Goal: Task Accomplishment & Management: Manage account settings

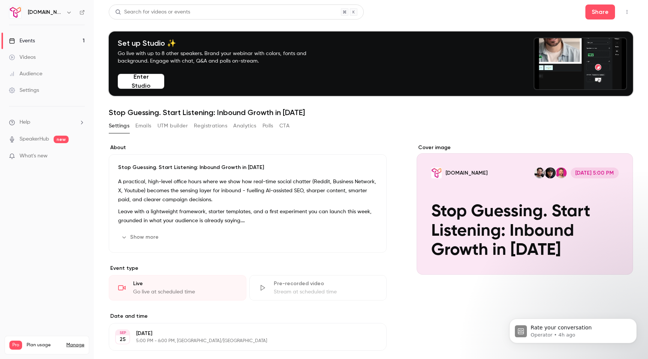
click at [33, 45] on link "Events 1" at bounding box center [47, 41] width 94 height 16
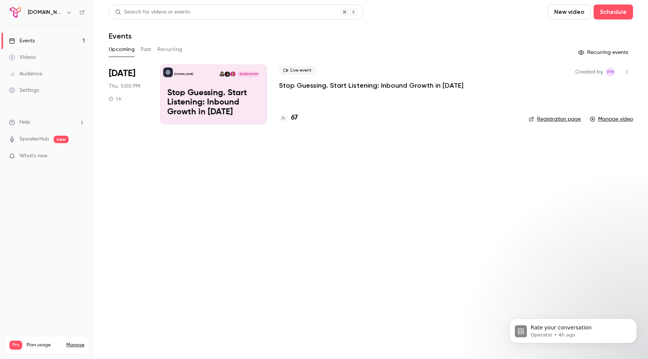
click at [243, 98] on p "Stop Guessing. Start Listening: Inbound Growth in [DATE]" at bounding box center [213, 102] width 93 height 29
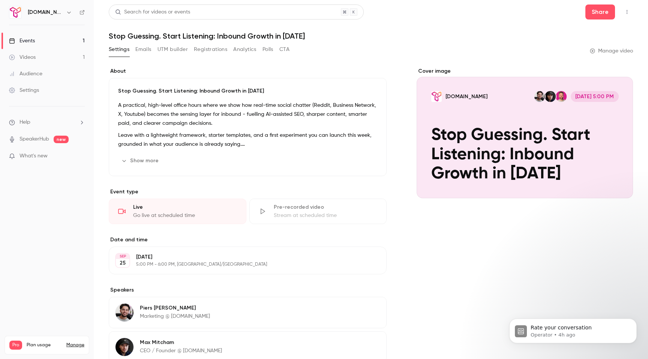
click at [601, 52] on link "Manage video" at bounding box center [611, 50] width 43 height 7
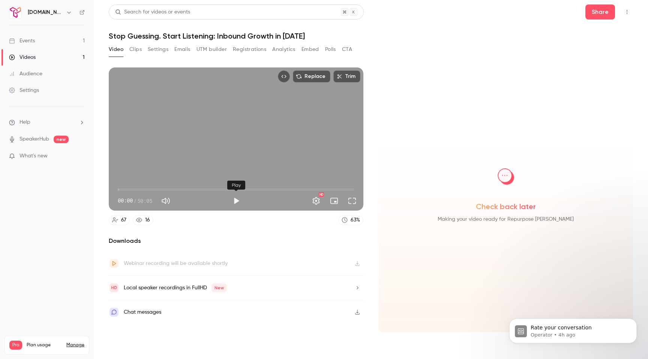
click at [239, 204] on button "Play" at bounding box center [236, 200] width 15 height 15
click at [287, 80] on button "Embed video" at bounding box center [284, 76] width 12 height 12
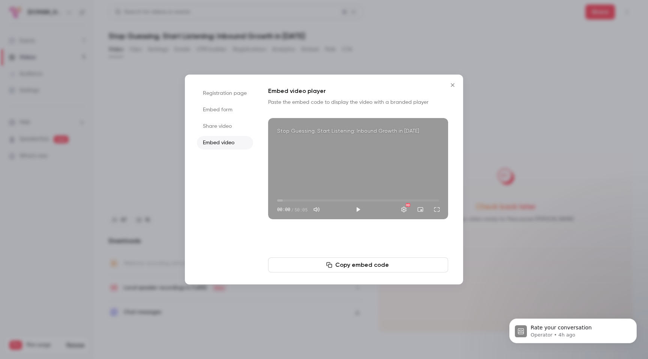
click at [226, 130] on li "Share video" at bounding box center [225, 126] width 56 height 13
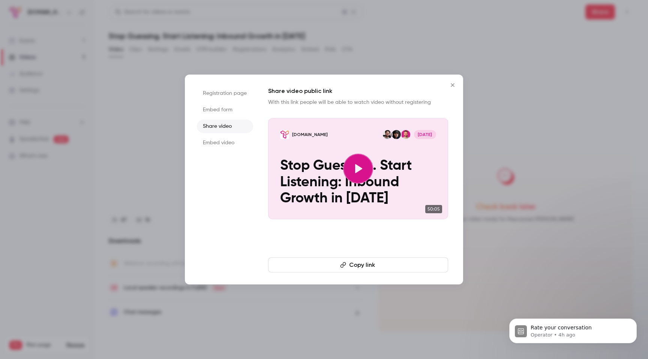
click at [241, 91] on li "Registration page" at bounding box center [225, 93] width 56 height 13
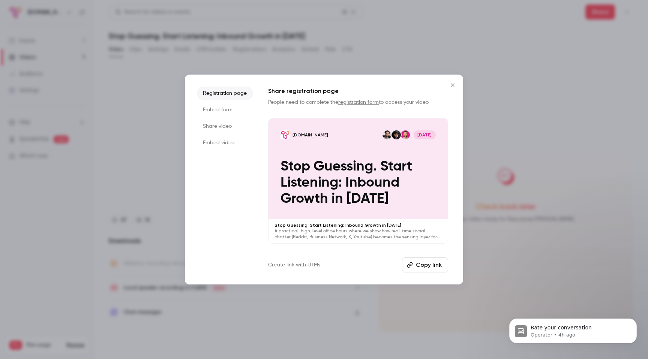
click at [221, 109] on li "Embed form" at bounding box center [225, 109] width 56 height 13
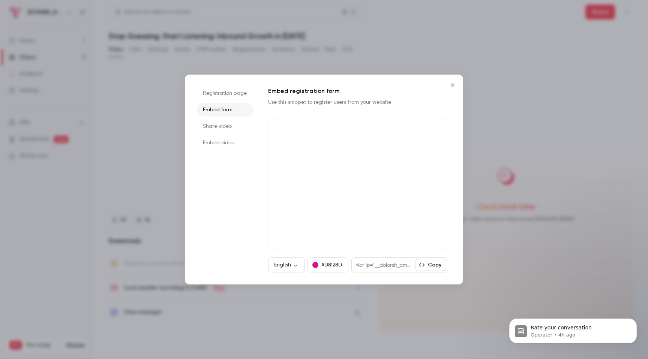
click at [452, 84] on icon "Close" at bounding box center [452, 85] width 9 height 6
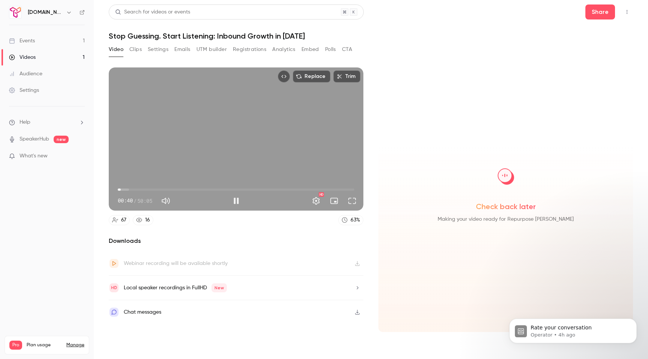
click at [347, 188] on span "00:40" at bounding box center [236, 190] width 237 height 12
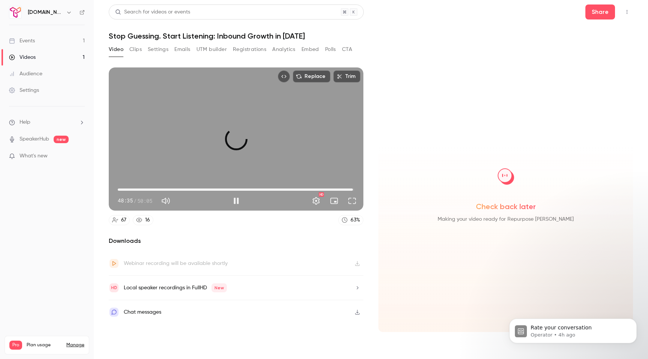
click at [353, 189] on span "49:46" at bounding box center [353, 190] width 2 height 2
click at [636, 322] on icon "Dismiss notification" at bounding box center [635, 321] width 4 height 4
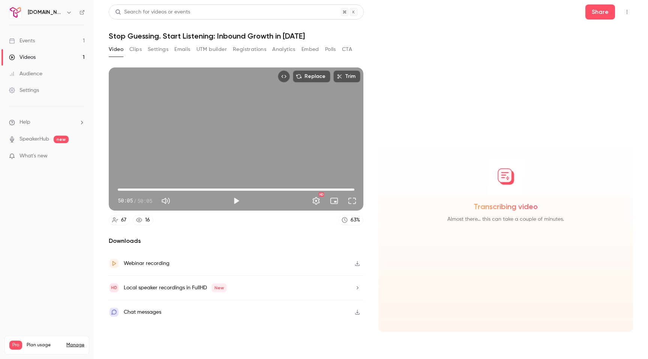
click at [153, 264] on div "Webinar recording" at bounding box center [147, 263] width 46 height 9
type input "******"
click at [338, 79] on icon "button" at bounding box center [339, 76] width 5 height 5
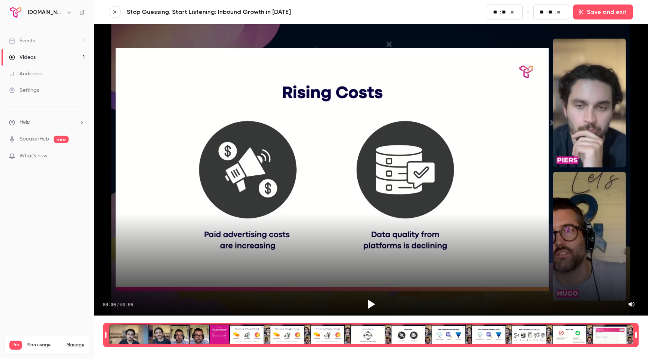
click at [117, 10] on icon "button" at bounding box center [114, 11] width 5 height 5
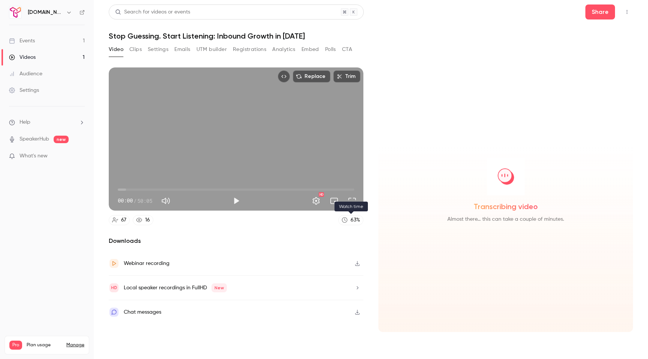
click at [355, 222] on div "63 %" at bounding box center [355, 220] width 9 height 8
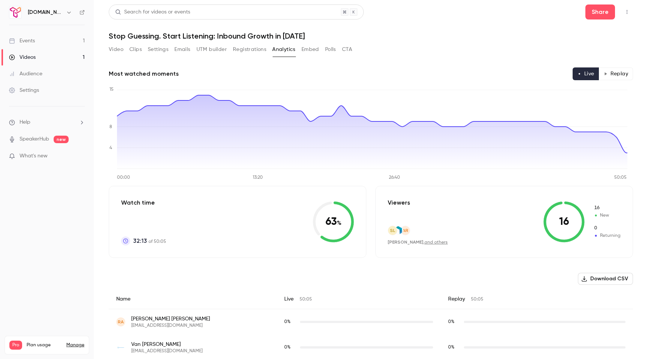
click at [254, 52] on button "Registrations" at bounding box center [249, 49] width 33 height 12
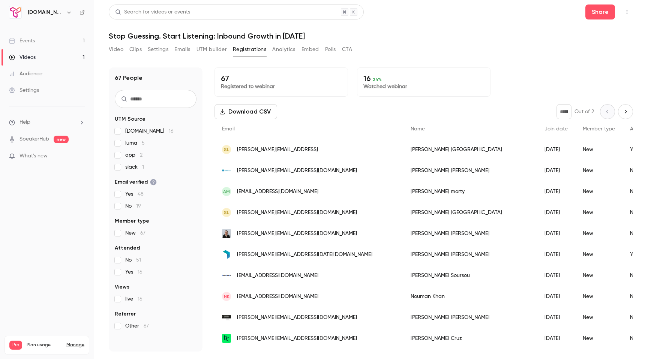
click at [283, 51] on button "Analytics" at bounding box center [283, 49] width 23 height 12
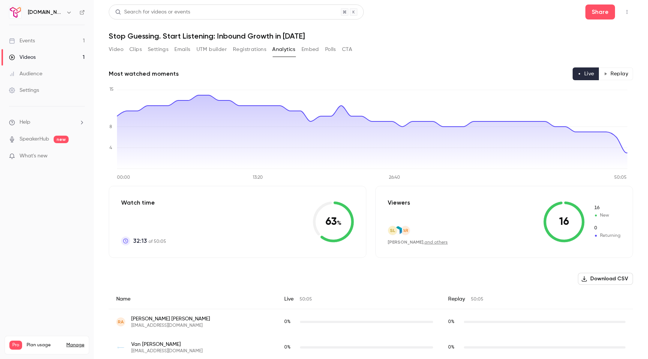
click at [283, 51] on button "Analytics" at bounding box center [283, 49] width 23 height 12
click at [263, 49] on button "Registrations" at bounding box center [249, 49] width 33 height 12
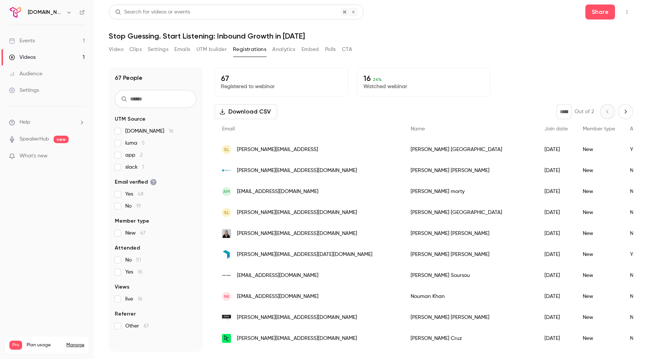
click at [284, 51] on button "Analytics" at bounding box center [283, 49] width 23 height 12
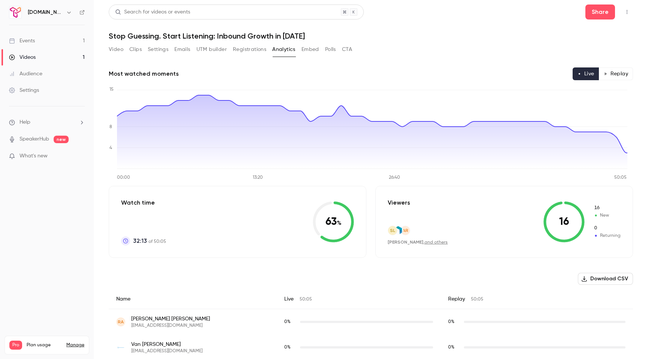
click at [260, 49] on button "Registrations" at bounding box center [249, 49] width 33 height 12
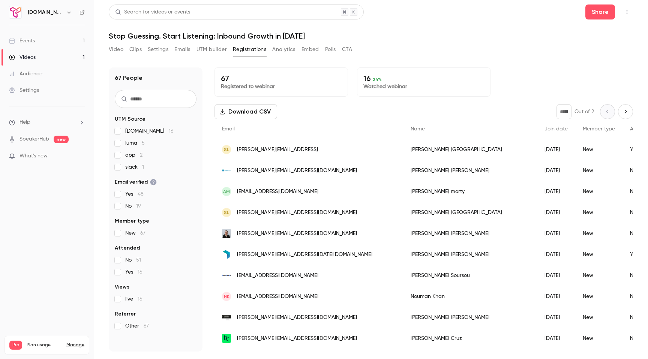
click at [289, 49] on button "Analytics" at bounding box center [283, 49] width 23 height 12
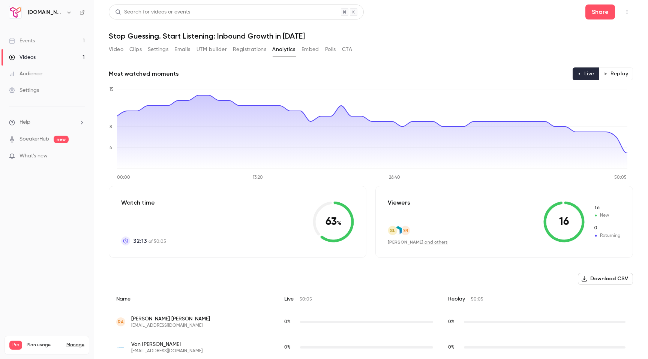
click at [604, 73] on icon "button" at bounding box center [606, 74] width 4 height 4
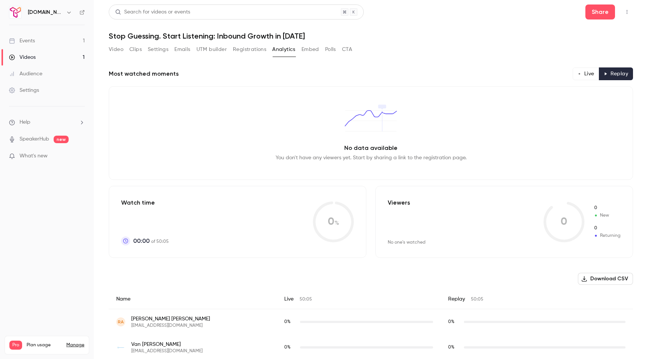
click at [576, 74] on button "Live" at bounding box center [586, 73] width 27 height 13
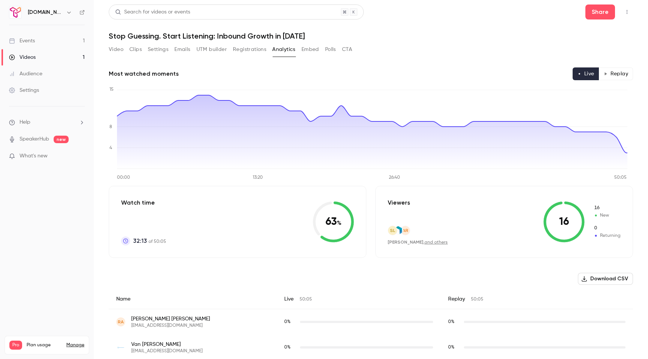
click at [114, 48] on button "Video" at bounding box center [116, 49] width 15 height 12
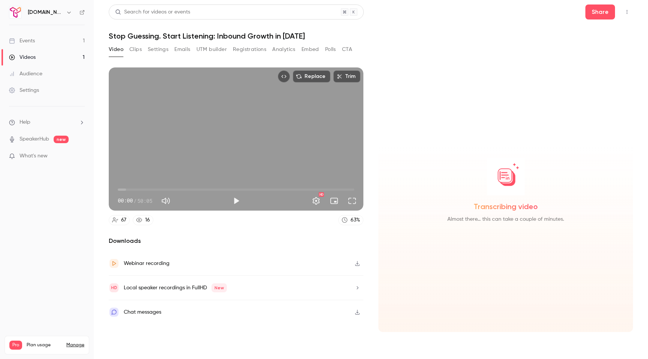
click at [141, 50] on button "Clips" at bounding box center [135, 49] width 12 height 12
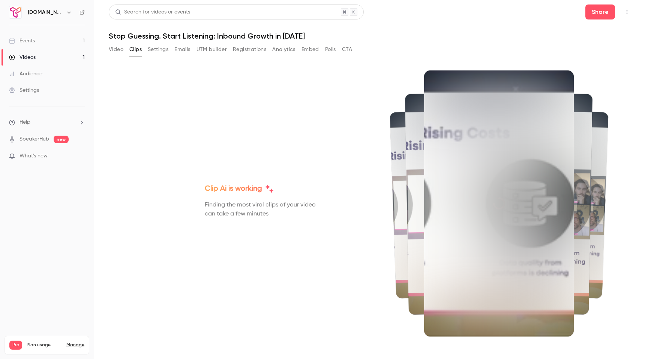
click at [157, 51] on button "Settings" at bounding box center [158, 49] width 21 height 12
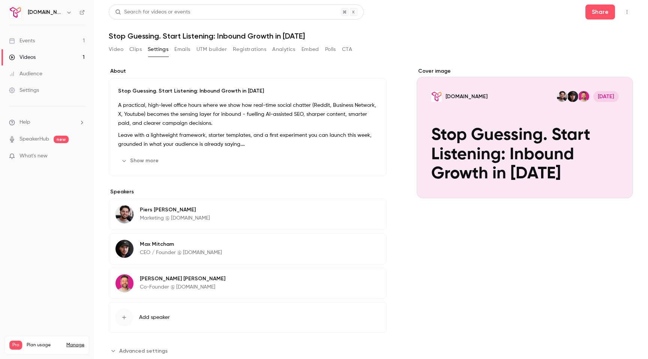
click at [131, 47] on button "Clips" at bounding box center [135, 49] width 12 height 12
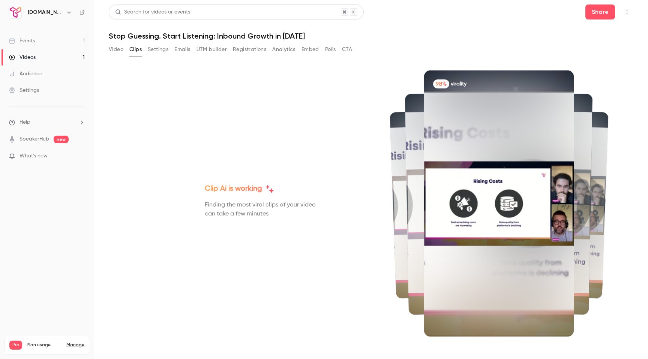
click at [159, 50] on button "Settings" at bounding box center [158, 49] width 21 height 12
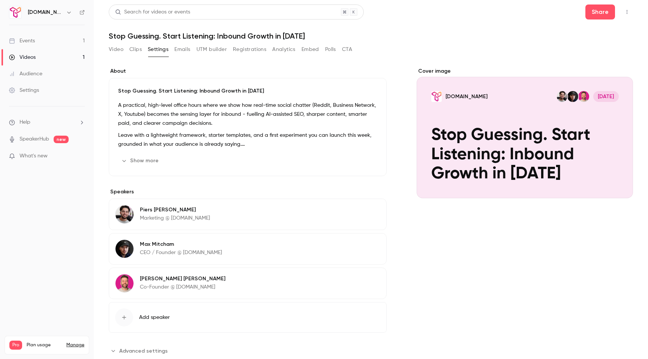
click at [175, 51] on button "Emails" at bounding box center [182, 49] width 16 height 12
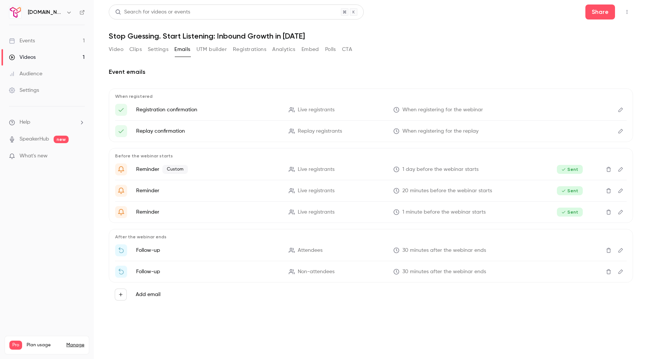
click at [211, 52] on button "UTM builder" at bounding box center [211, 49] width 30 height 12
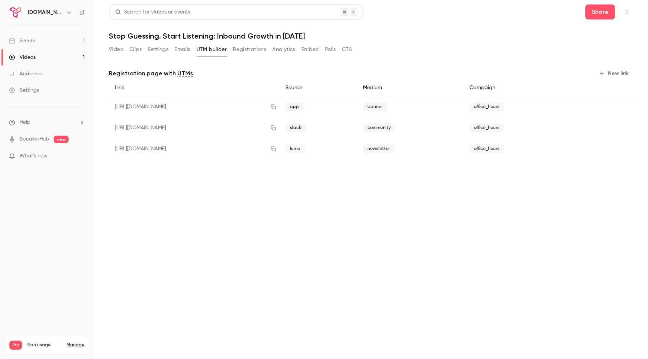
click at [238, 52] on button "Registrations" at bounding box center [249, 49] width 33 height 12
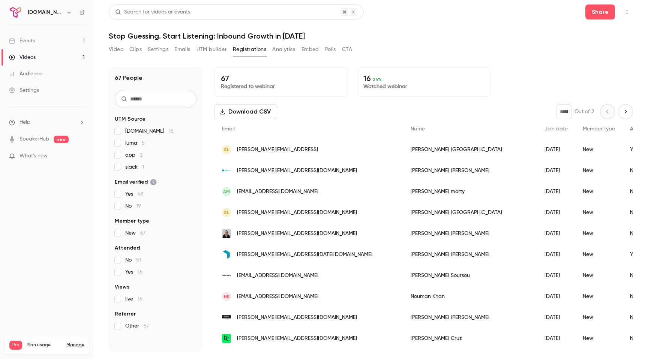
click at [276, 49] on button "Analytics" at bounding box center [283, 49] width 23 height 12
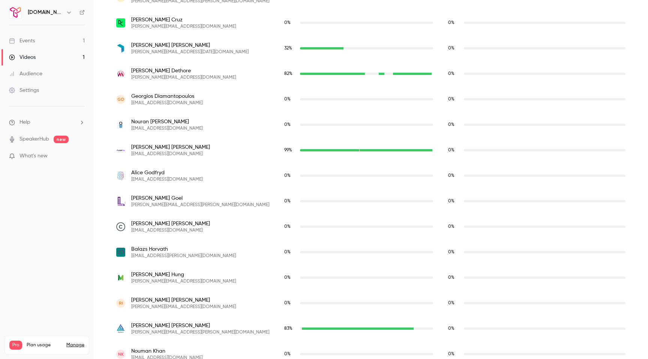
scroll to position [594, 0]
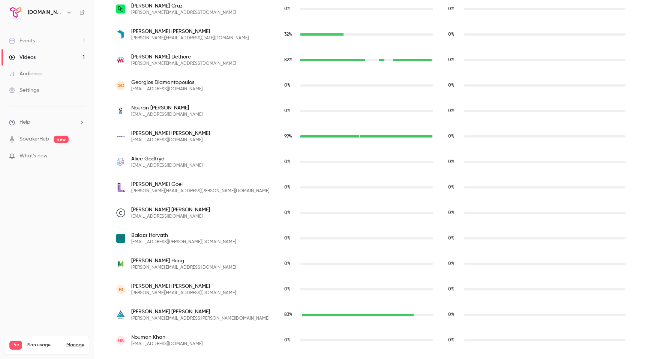
click at [136, 211] on span "[PERSON_NAME]" at bounding box center [170, 209] width 79 height 7
click at [284, 211] on span "0 %" at bounding box center [287, 213] width 6 height 4
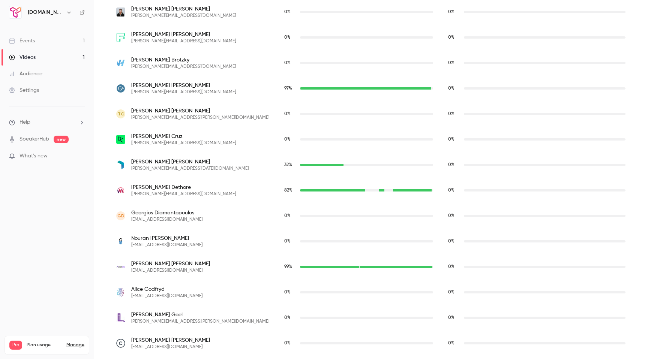
scroll to position [0, 0]
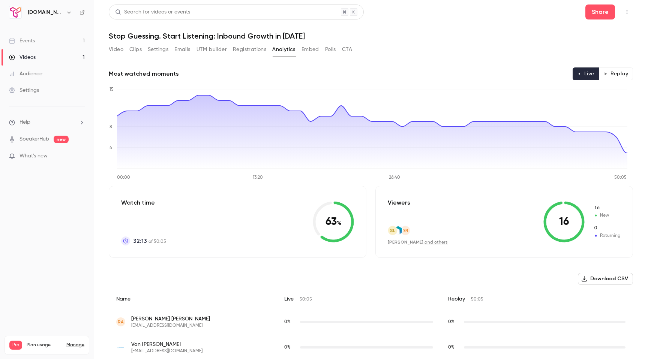
click at [311, 45] on button "Embed" at bounding box center [310, 49] width 18 height 12
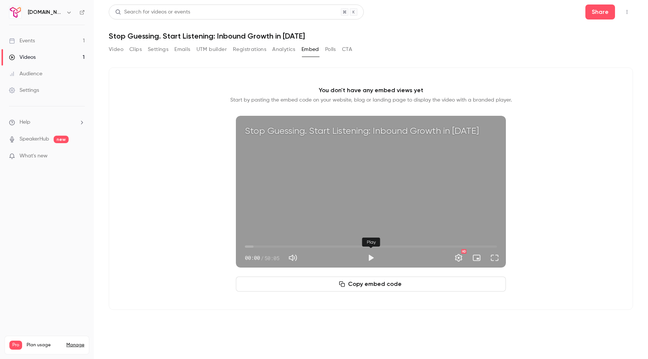
click at [370, 261] on button "Play" at bounding box center [370, 257] width 15 height 15
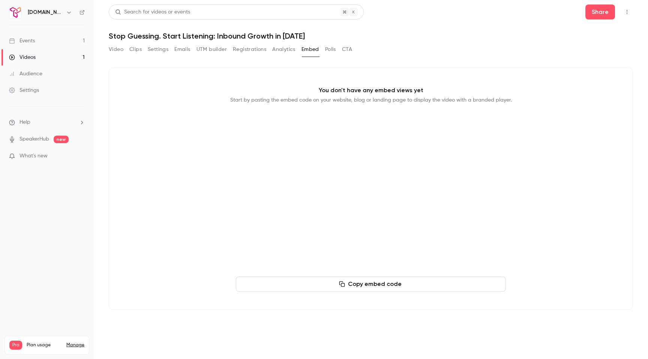
type input "****"
click at [328, 49] on button "Polls" at bounding box center [330, 49] width 11 height 12
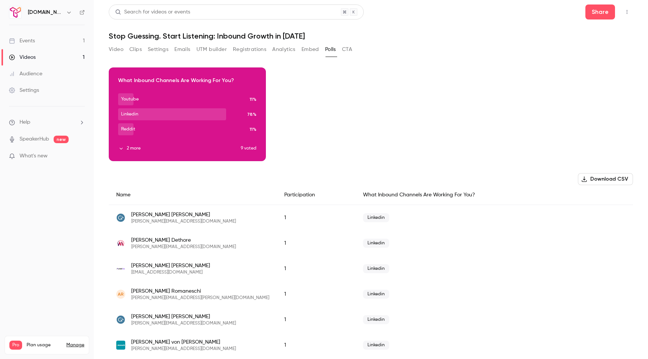
click at [348, 45] on button "CTA" at bounding box center [347, 49] width 10 height 12
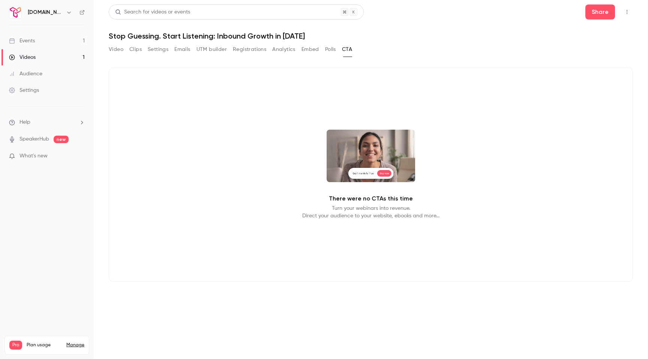
click at [282, 48] on button "Analytics" at bounding box center [283, 49] width 23 height 12
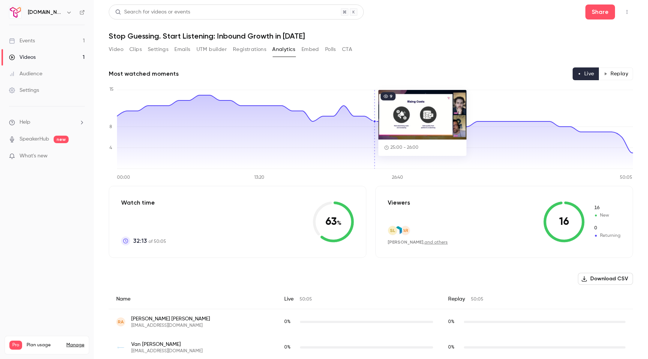
click at [314, 47] on button "Embed" at bounding box center [310, 49] width 18 height 12
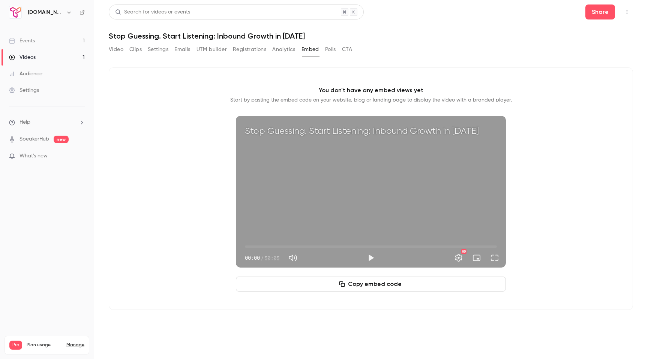
click at [282, 48] on button "Analytics" at bounding box center [283, 49] width 23 height 12
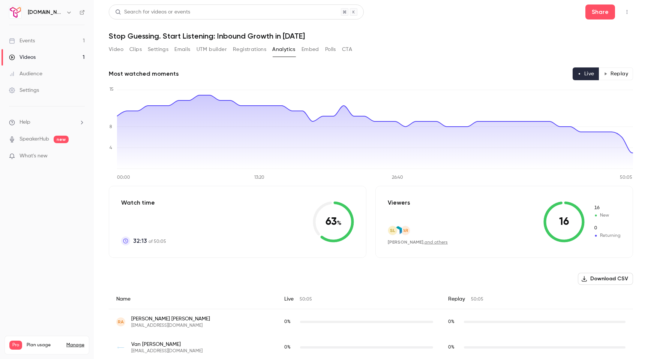
click at [251, 49] on button "Registrations" at bounding box center [249, 49] width 33 height 12
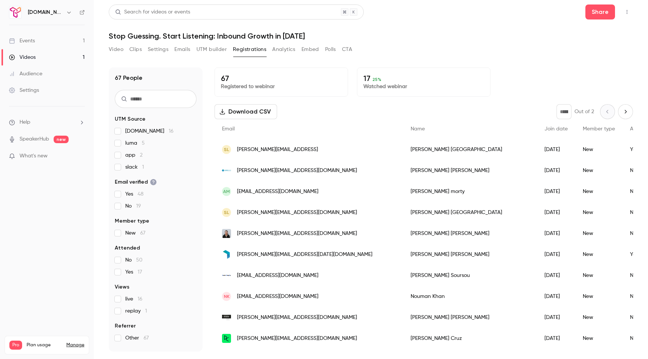
click at [285, 52] on button "Analytics" at bounding box center [283, 49] width 23 height 12
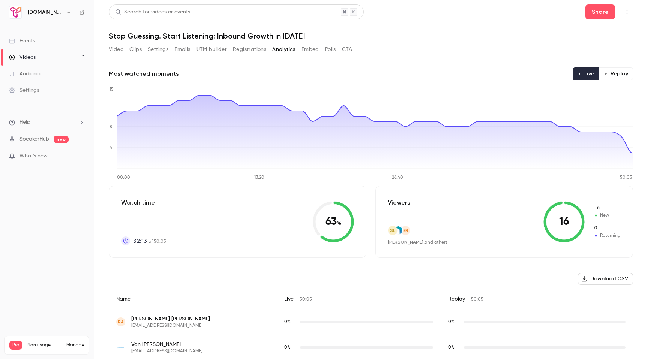
click at [308, 50] on button "Embed" at bounding box center [310, 49] width 18 height 12
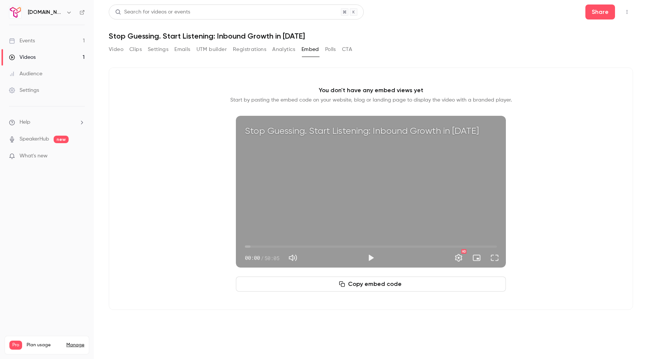
click at [280, 52] on button "Analytics" at bounding box center [283, 49] width 23 height 12
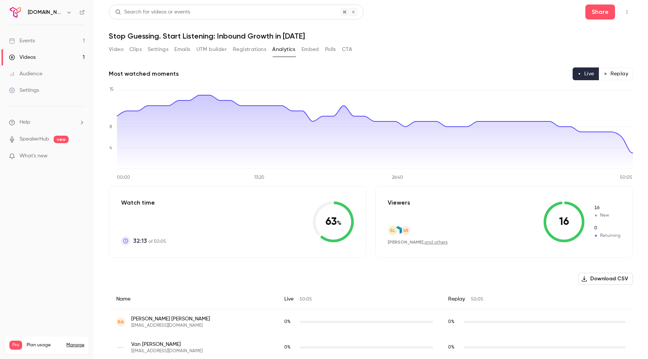
click at [250, 51] on button "Registrations" at bounding box center [249, 49] width 33 height 12
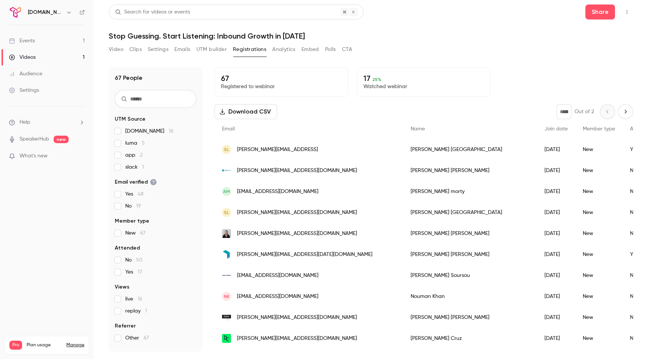
click at [284, 50] on button "Analytics" at bounding box center [283, 49] width 23 height 12
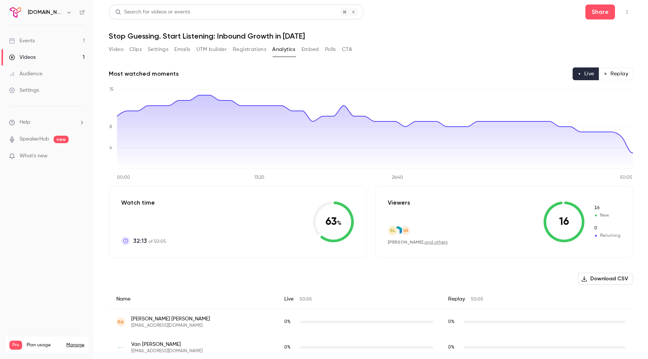
click at [314, 51] on button "Embed" at bounding box center [310, 49] width 18 height 12
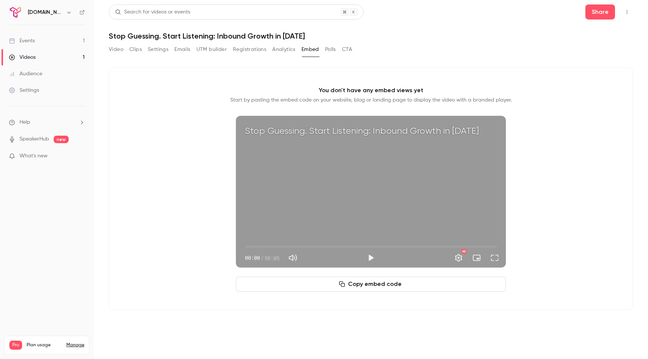
click at [283, 54] on button "Analytics" at bounding box center [283, 49] width 23 height 12
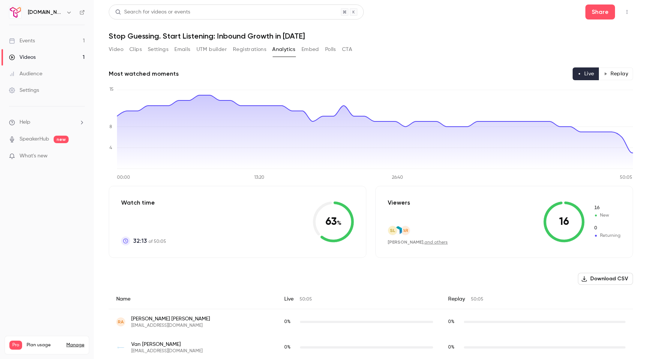
click at [245, 52] on button "Registrations" at bounding box center [249, 49] width 33 height 12
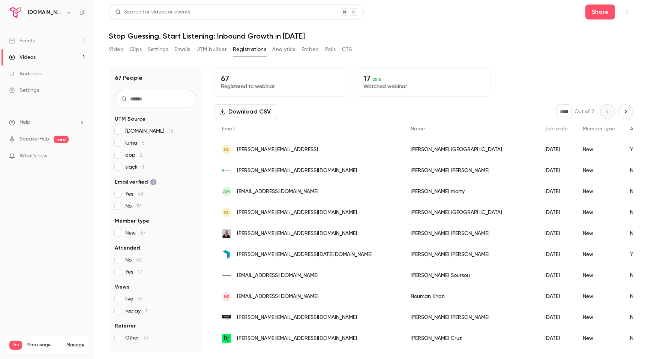
click at [286, 51] on button "Analytics" at bounding box center [283, 49] width 23 height 12
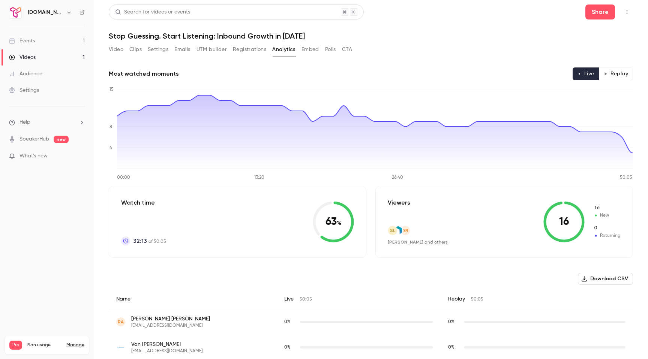
click at [246, 50] on button "Registrations" at bounding box center [249, 49] width 33 height 12
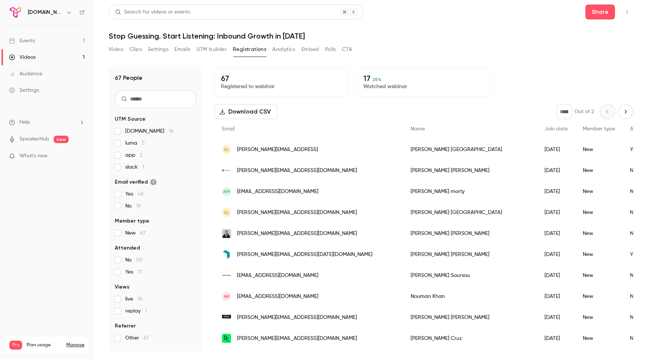
click at [284, 48] on button "Analytics" at bounding box center [283, 49] width 23 height 12
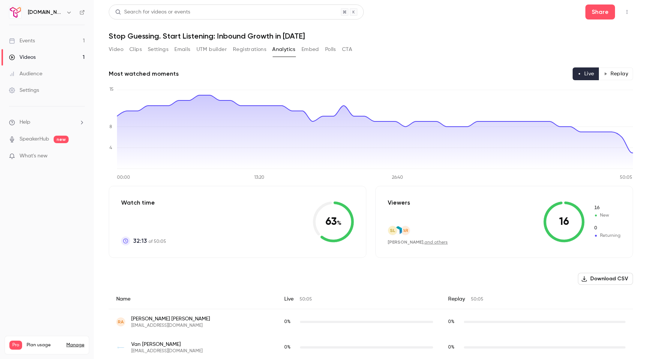
click at [251, 54] on button "Registrations" at bounding box center [249, 49] width 33 height 12
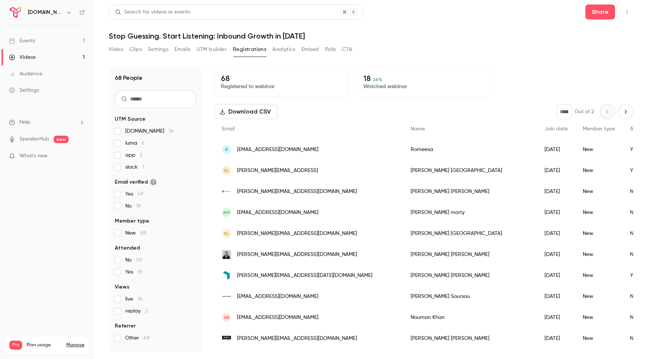
click at [285, 52] on button "Analytics" at bounding box center [283, 49] width 23 height 12
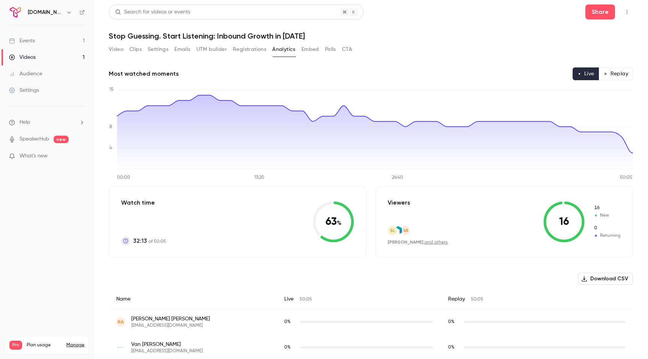
click at [114, 52] on button "Video" at bounding box center [116, 49] width 15 height 12
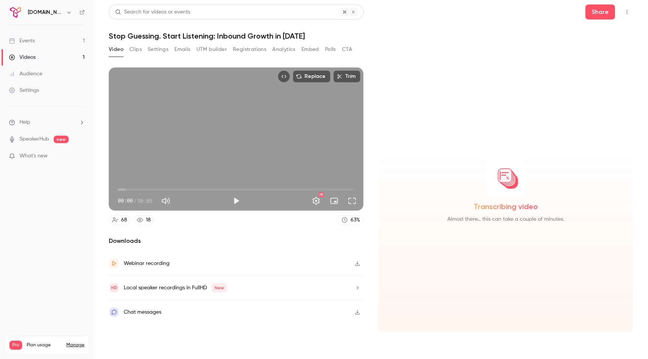
click at [138, 51] on button "Clips" at bounding box center [135, 49] width 12 height 12
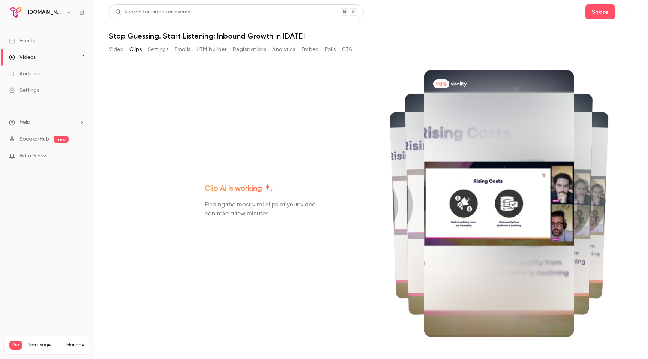
click at [120, 51] on button "Video" at bounding box center [116, 49] width 15 height 12
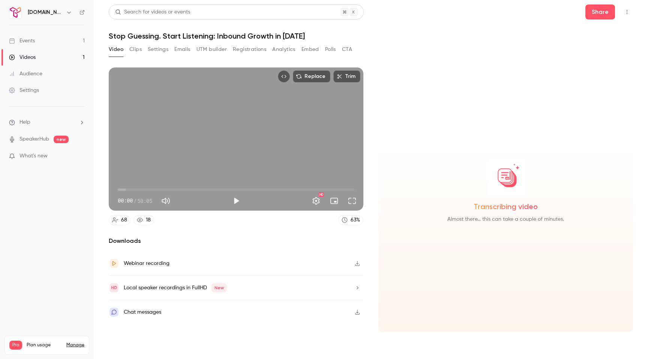
click at [131, 51] on button "Clips" at bounding box center [135, 49] width 12 height 12
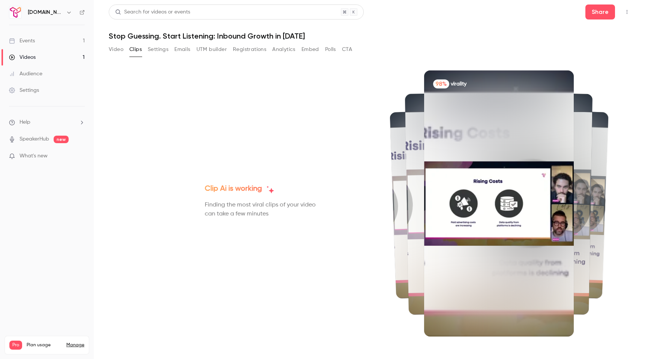
click at [158, 51] on button "Settings" at bounding box center [158, 49] width 21 height 12
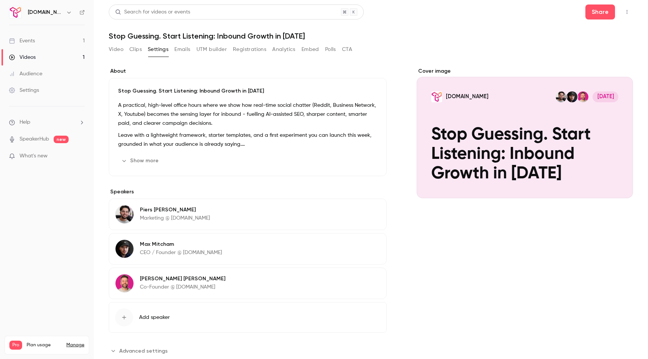
click at [184, 49] on button "Emails" at bounding box center [182, 49] width 16 height 12
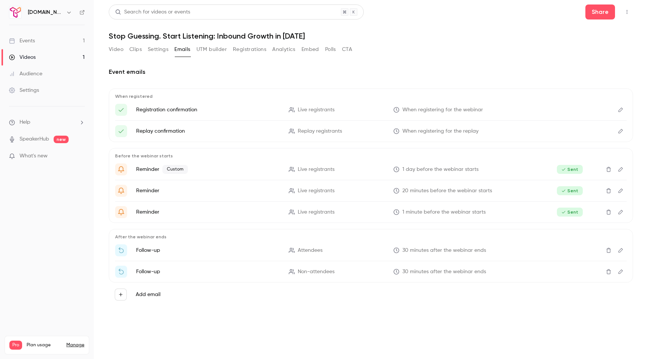
click at [219, 49] on button "UTM builder" at bounding box center [211, 49] width 30 height 12
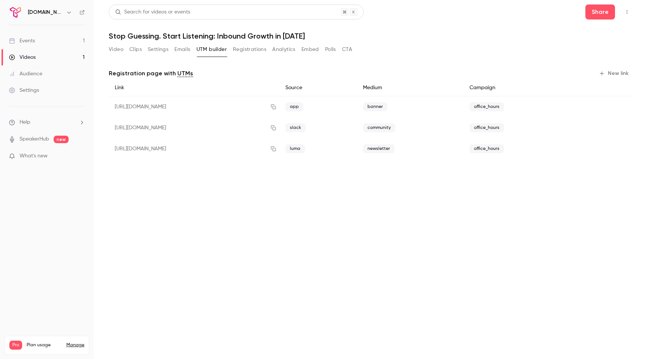
click at [259, 49] on button "Registrations" at bounding box center [249, 49] width 33 height 12
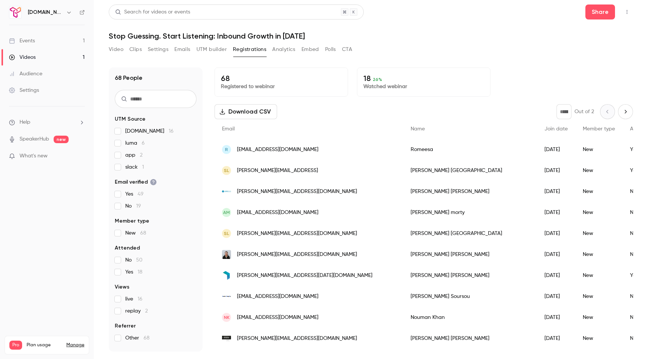
click at [280, 48] on button "Analytics" at bounding box center [283, 49] width 23 height 12
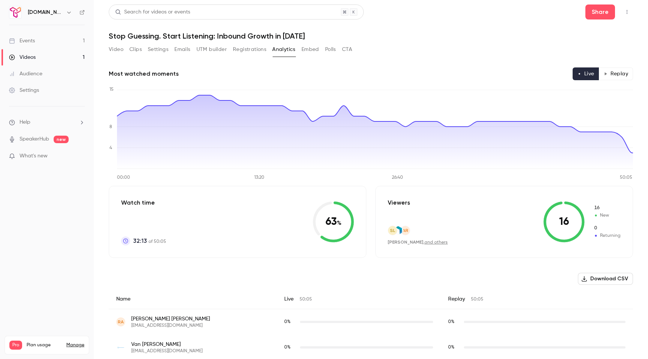
click at [246, 52] on button "Registrations" at bounding box center [249, 49] width 33 height 12
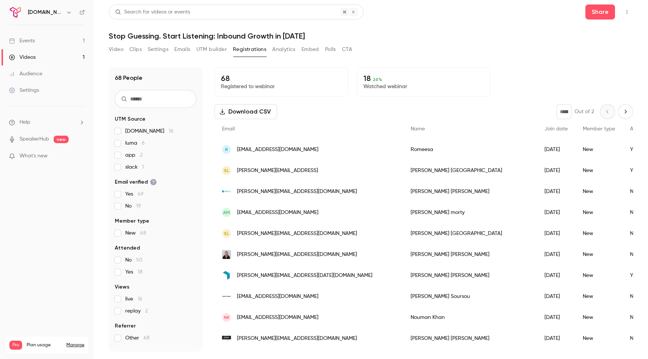
click at [120, 49] on button "Video" at bounding box center [116, 49] width 15 height 12
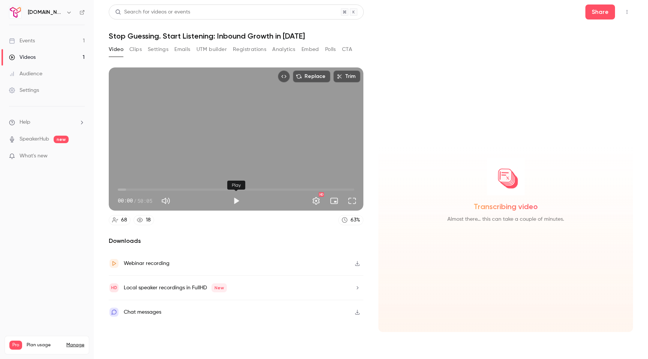
click at [236, 202] on button "Play" at bounding box center [236, 200] width 15 height 15
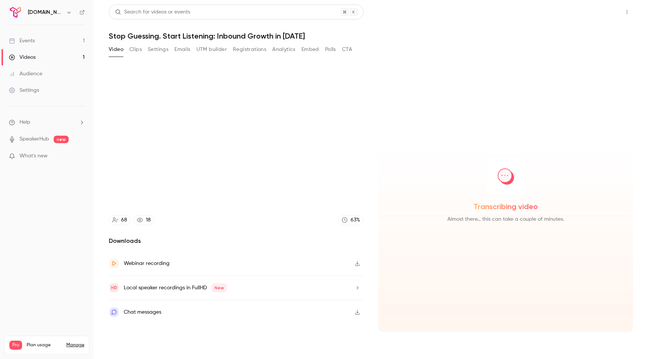
click at [601, 13] on button "Share" at bounding box center [600, 11] width 30 height 15
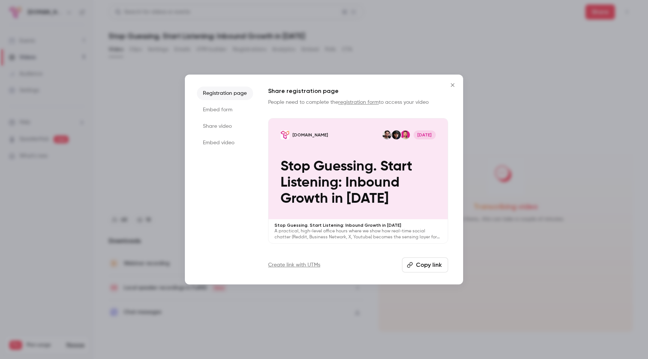
click at [206, 114] on li "Embed form" at bounding box center [225, 109] width 56 height 13
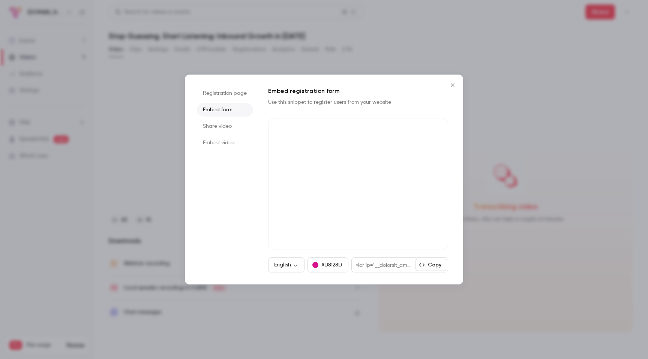
click at [210, 123] on li "Share video" at bounding box center [225, 126] width 56 height 13
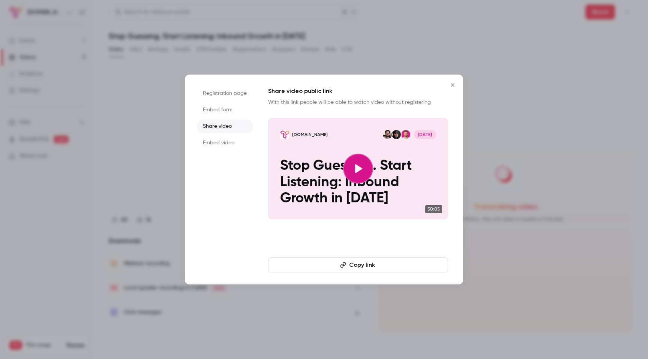
click at [213, 142] on li "Embed video" at bounding box center [225, 142] width 56 height 13
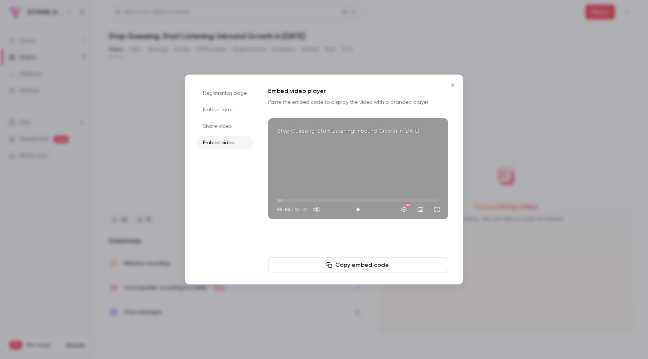
click at [454, 85] on icon "Close" at bounding box center [452, 85] width 9 height 6
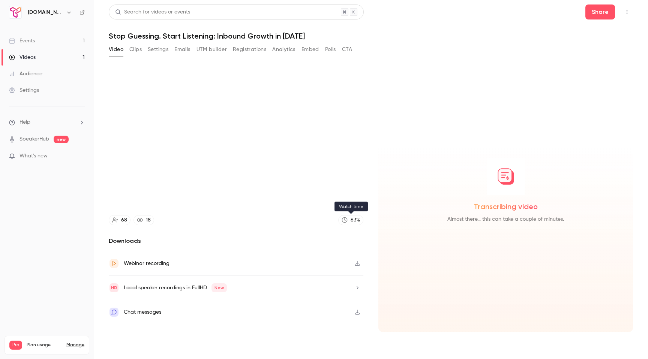
type input "*****"
click at [349, 225] on link "63 %" at bounding box center [350, 220] width 25 height 10
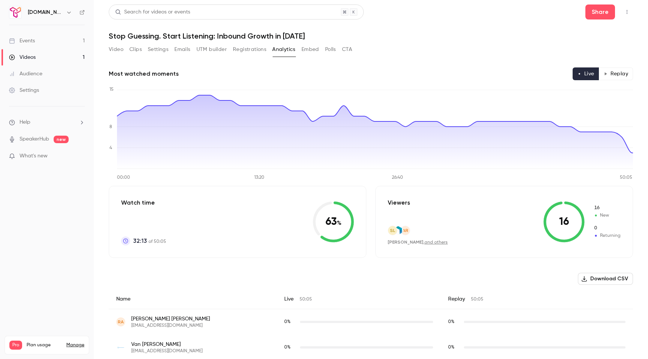
click at [125, 241] on icon at bounding box center [125, 240] width 5 height 5
click at [31, 77] on div "Audience" at bounding box center [25, 73] width 33 height 7
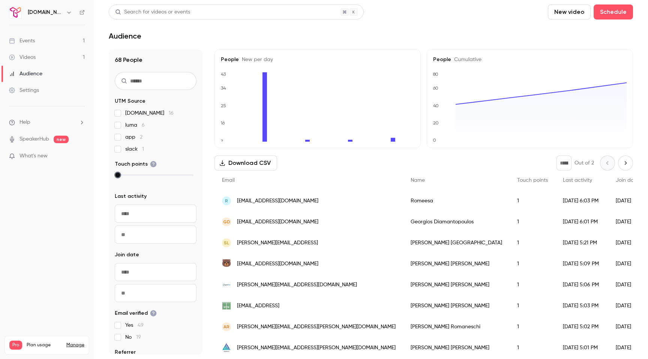
drag, startPoint x: 117, startPoint y: 174, endPoint x: 171, endPoint y: 177, distance: 53.7
click at [171, 177] on div at bounding box center [156, 174] width 76 height 5
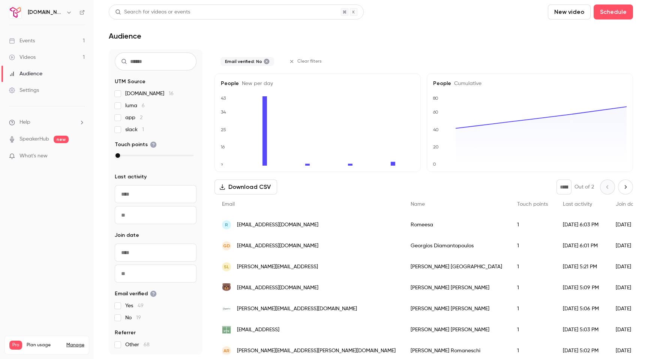
scroll to position [7, 0]
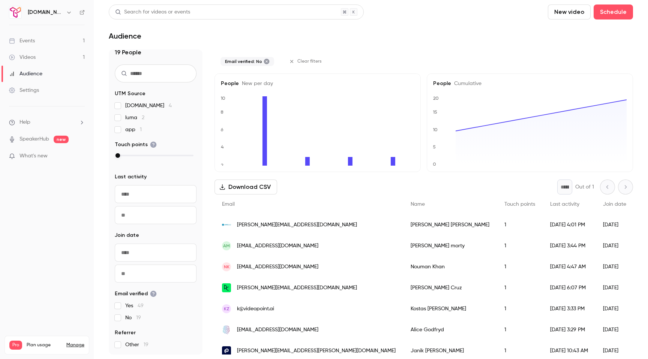
click at [265, 61] on icon at bounding box center [267, 61] width 6 height 6
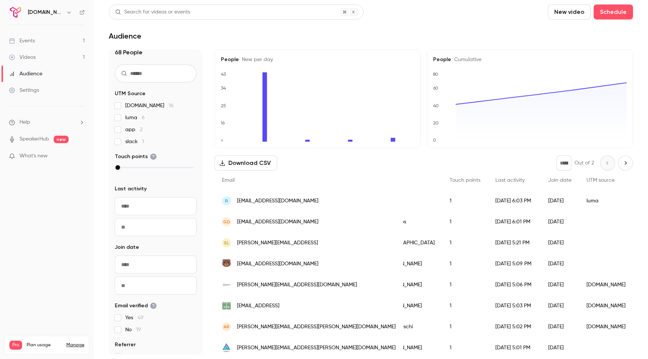
scroll to position [0, 0]
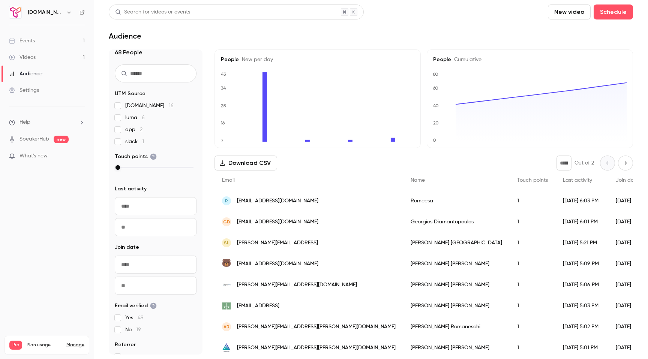
click at [40, 58] on link "Videos 1" at bounding box center [47, 57] width 94 height 16
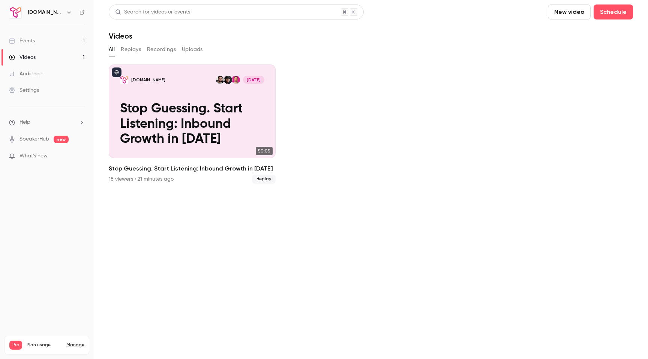
click at [127, 50] on button "Replays" at bounding box center [131, 49] width 20 height 12
click at [111, 47] on button "All" at bounding box center [112, 49] width 6 height 12
click at [127, 49] on button "Replays" at bounding box center [131, 49] width 20 height 12
click at [111, 50] on button "All" at bounding box center [112, 49] width 6 height 12
click at [129, 51] on button "Replays" at bounding box center [131, 49] width 20 height 12
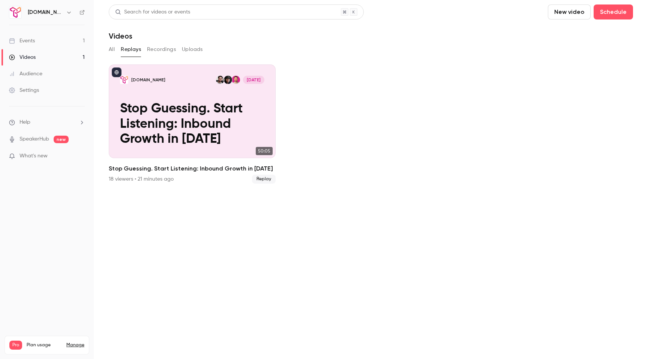
click at [109, 49] on button "All" at bounding box center [112, 49] width 6 height 12
click at [164, 49] on button "Recordings" at bounding box center [161, 49] width 29 height 12
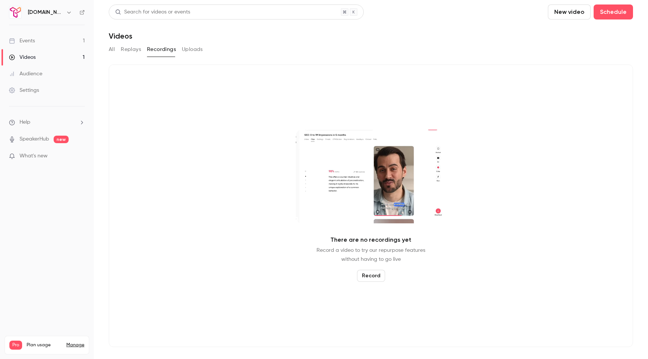
click at [191, 49] on button "Uploads" at bounding box center [192, 49] width 21 height 12
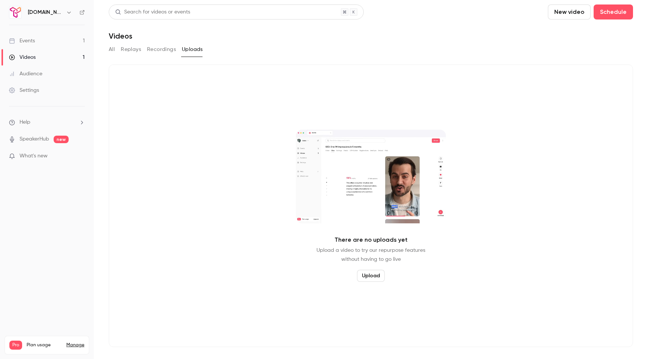
click at [165, 51] on button "Recordings" at bounding box center [161, 49] width 29 height 12
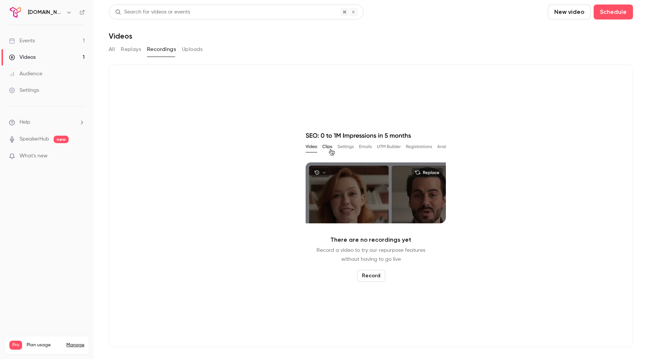
click at [128, 51] on button "Replays" at bounding box center [131, 49] width 20 height 12
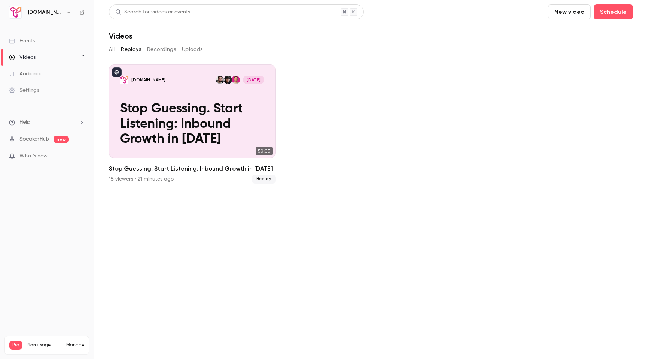
click at [113, 48] on button "All" at bounding box center [112, 49] width 6 height 12
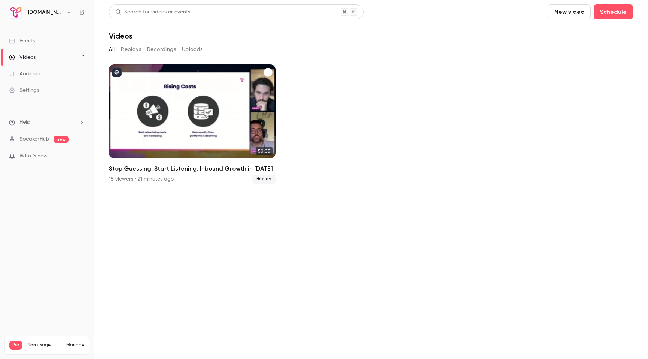
click at [154, 94] on div "[DOMAIN_NAME] [DATE] Stop Guessing. Start Listening: Inbound Growth in [DATE]" at bounding box center [192, 111] width 167 height 94
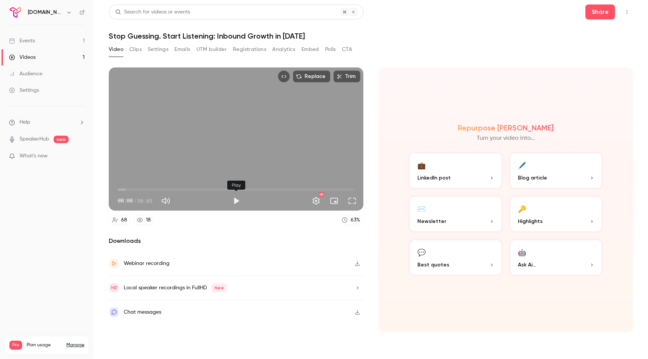
click at [240, 204] on button "Play" at bounding box center [236, 200] width 15 height 15
type input "***"
type input "**"
type input "***"
type input "**"
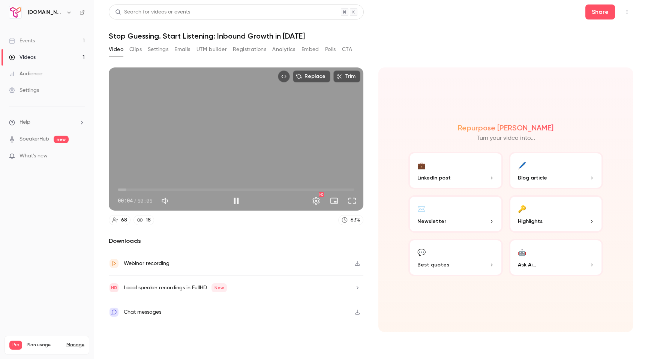
type input "***"
type input "**"
type input "***"
type input "**"
click at [187, 201] on span at bounding box center [192, 200] width 34 height 11
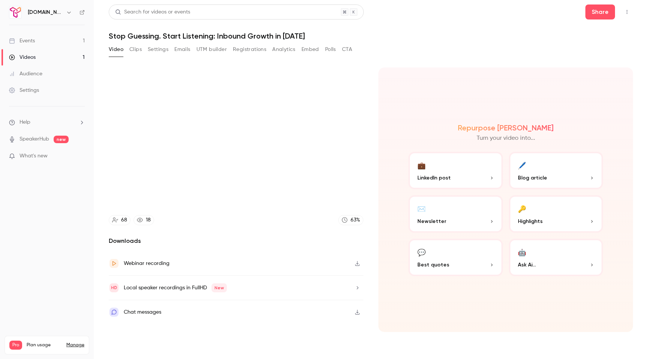
click at [477, 183] on button "💼 LinkedIn post" at bounding box center [455, 170] width 94 height 37
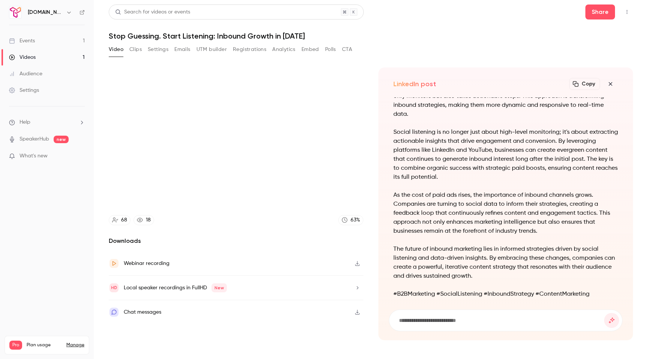
scroll to position [-40, 0]
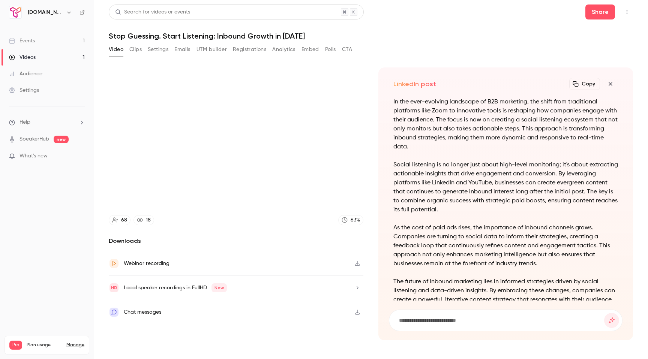
click at [610, 82] on icon "button" at bounding box center [610, 84] width 9 height 6
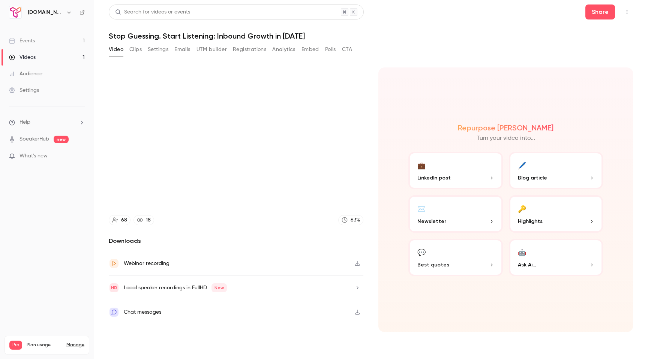
click at [486, 210] on button "✉️ Newsletter" at bounding box center [455, 213] width 94 height 37
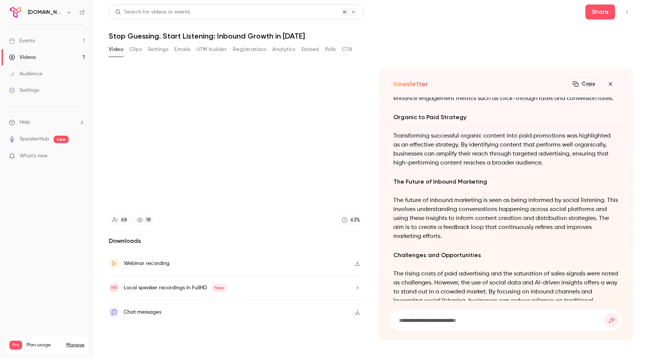
scroll to position [0, 0]
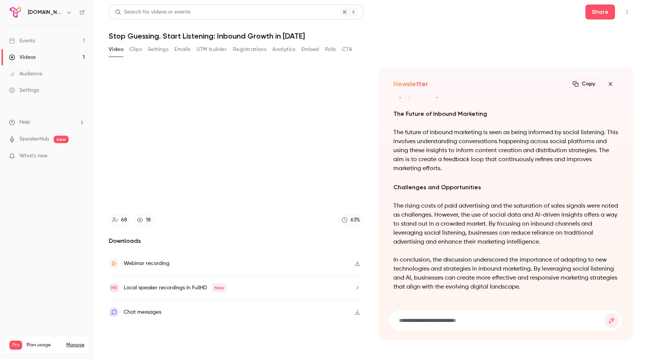
click at [612, 82] on icon "button" at bounding box center [610, 84] width 9 height 6
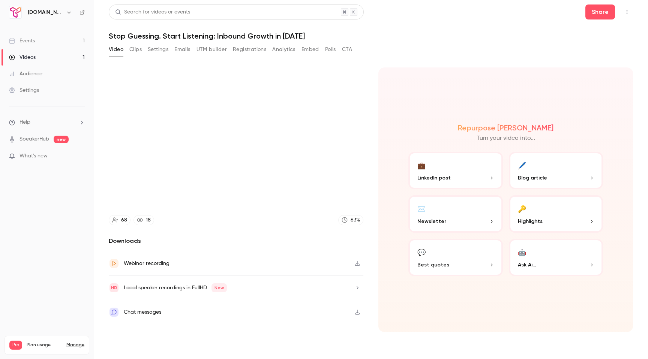
click at [532, 256] on button "🤖 Ask Ai..." at bounding box center [556, 257] width 94 height 37
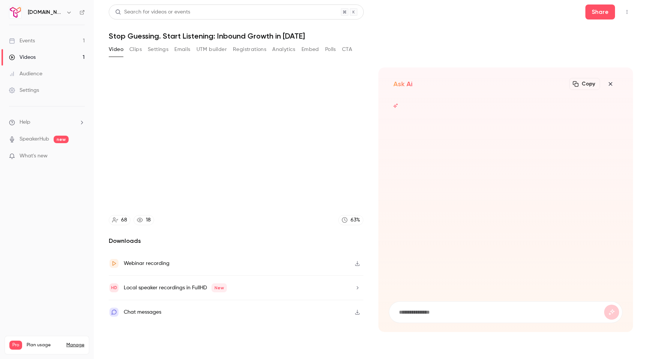
click at [613, 82] on icon "button" at bounding box center [610, 84] width 9 height 6
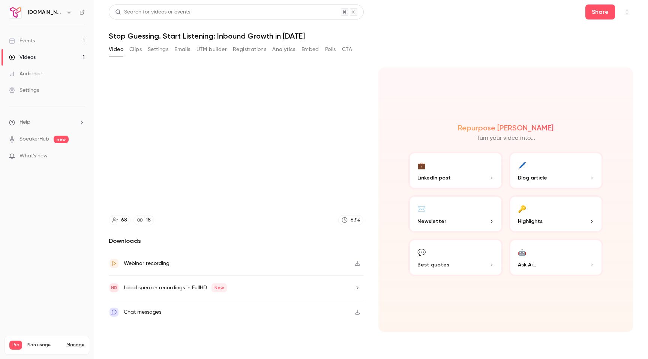
click at [468, 258] on button "💬 Best quotes" at bounding box center [455, 257] width 94 height 37
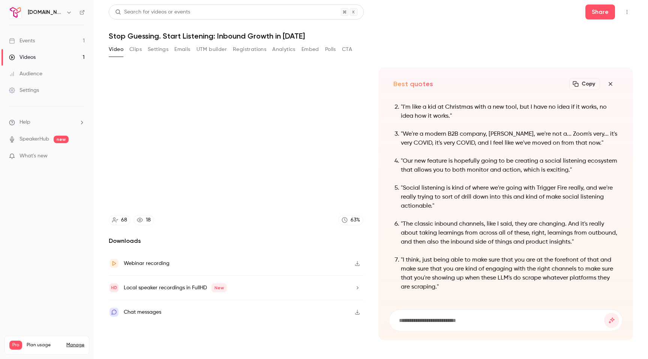
click at [612, 87] on button "button" at bounding box center [610, 83] width 15 height 15
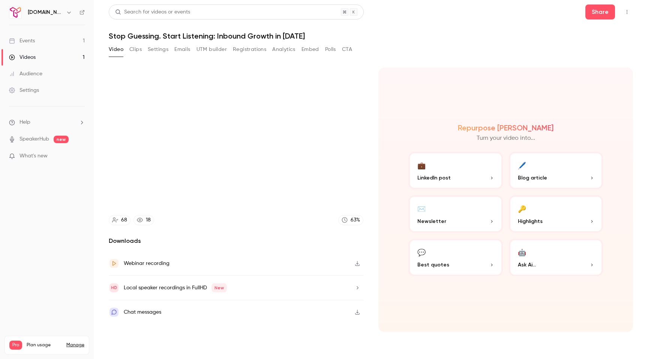
click at [534, 221] on span "Highlights" at bounding box center [530, 221] width 25 height 8
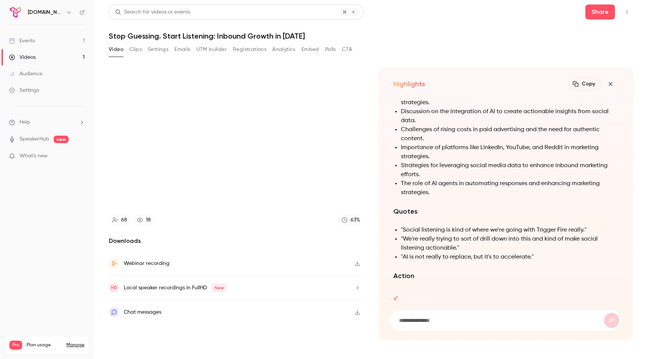
click at [612, 84] on icon "button" at bounding box center [610, 84] width 9 height 6
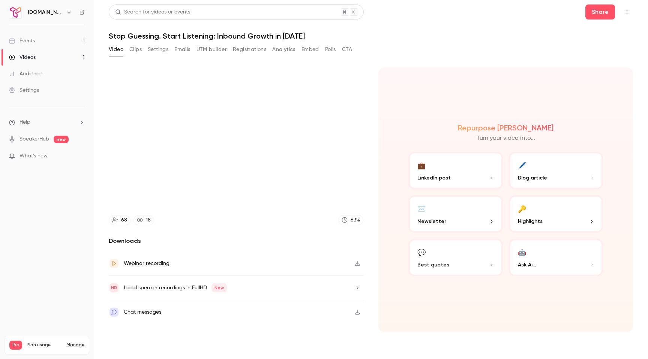
type input "*****"
click at [135, 50] on button "Clips" at bounding box center [135, 49] width 12 height 12
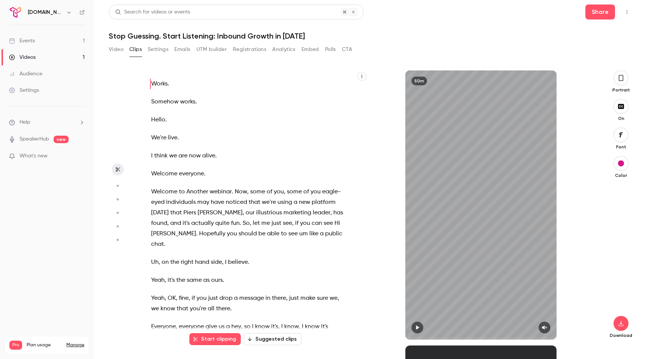
click at [117, 184] on icon "button" at bounding box center [117, 185] width 7 height 5
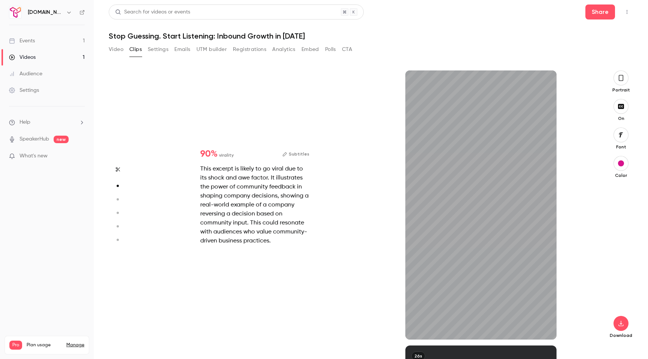
scroll to position [275, 0]
click at [546, 331] on button "button" at bounding box center [544, 328] width 12 height 12
click at [410, 338] on span at bounding box center [426, 338] width 42 height 2
drag, startPoint x: 410, startPoint y: 338, endPoint x: 404, endPoint y: 338, distance: 6.0
click at [404, 338] on div "21s" at bounding box center [481, 204] width 226 height 269
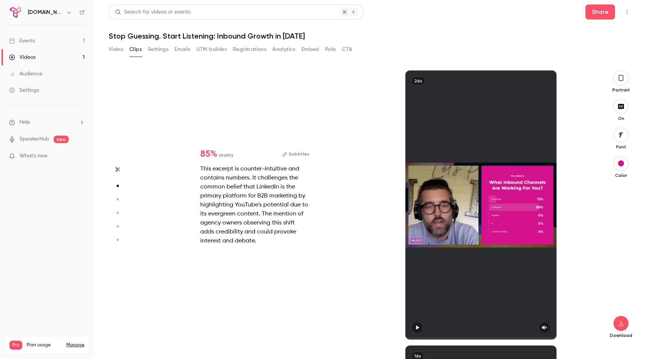
type input "*"
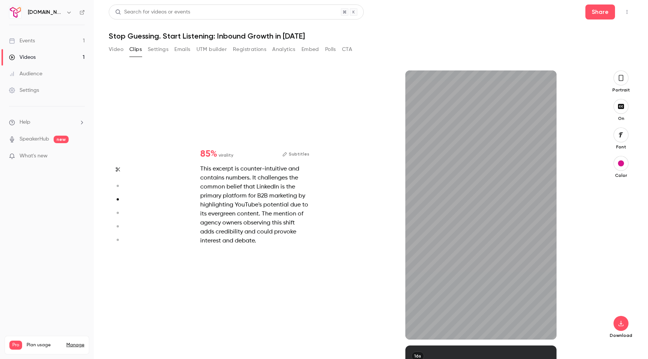
scroll to position [550, 0]
click at [543, 326] on icon "button" at bounding box center [544, 327] width 6 height 5
type input "*"
click at [542, 326] on icon "button" at bounding box center [544, 327] width 6 height 5
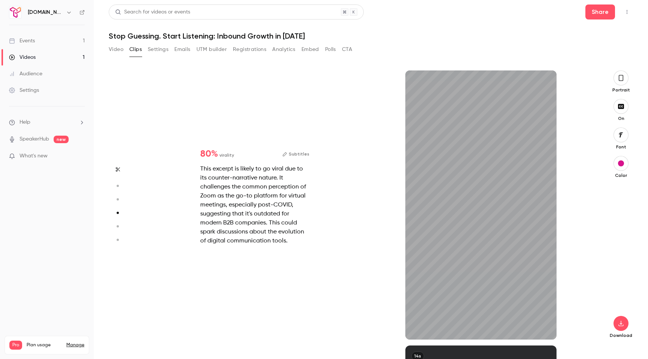
type input "*"
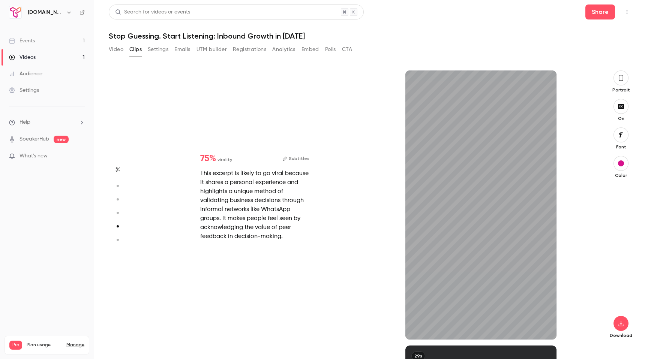
scroll to position [1101, 0]
click at [545, 328] on icon "button" at bounding box center [544, 327] width 6 height 5
type input "*"
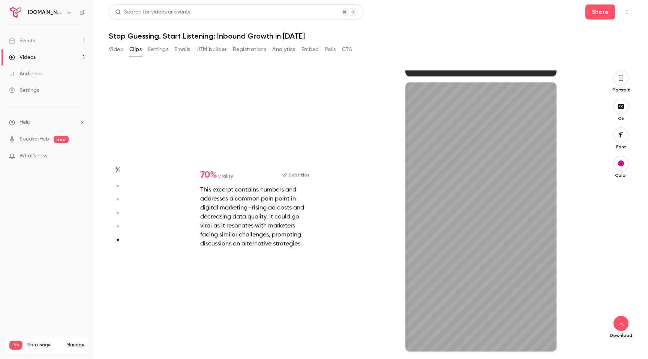
scroll to position [1364, 0]
click at [545, 338] on icon "button" at bounding box center [544, 339] width 6 height 5
click at [618, 78] on icon "button" at bounding box center [621, 78] width 6 height 8
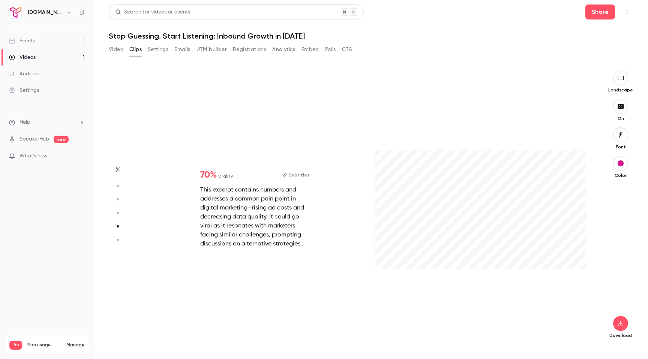
type input "*"
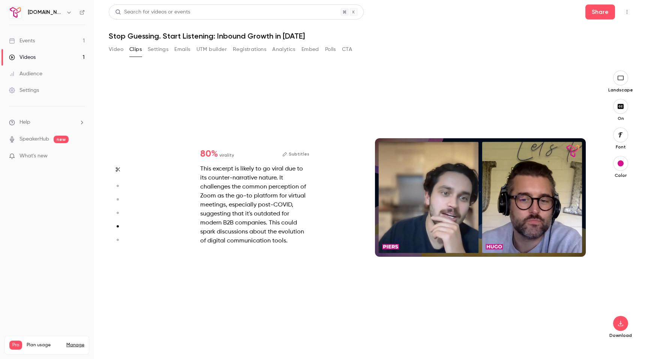
type input "*"
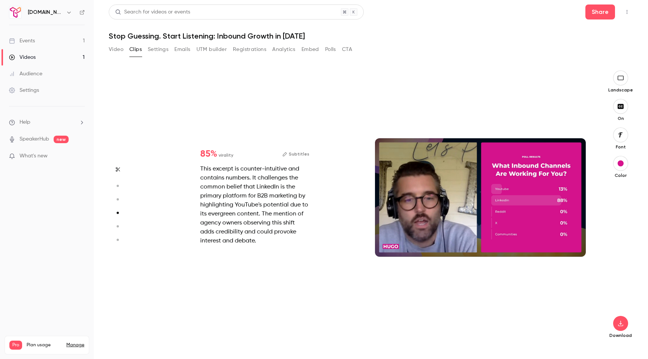
type input "*"
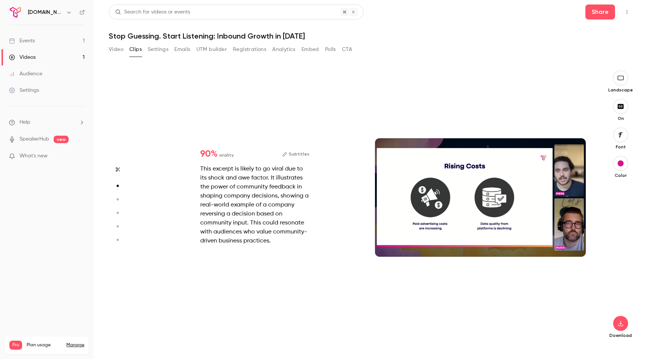
scroll to position [190, 0]
type input "***"
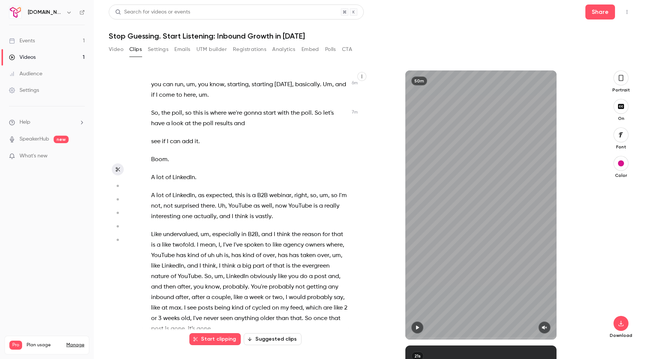
scroll to position [1713, 0]
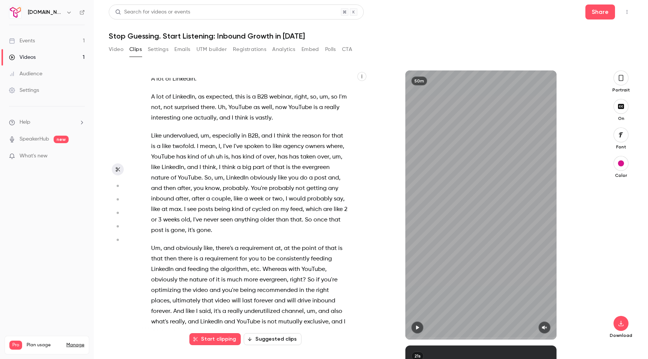
click at [364, 76] on button "button" at bounding box center [361, 76] width 9 height 9
click at [364, 76] on div at bounding box center [324, 179] width 648 height 359
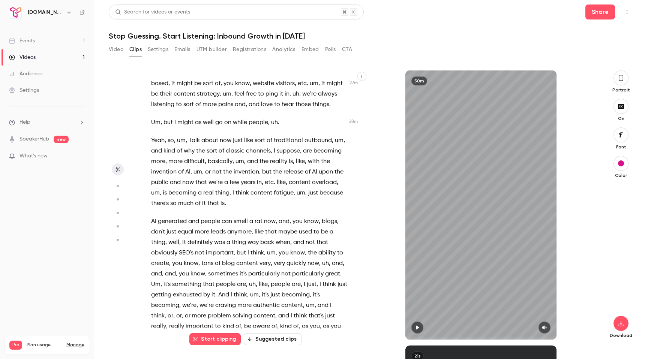
scroll to position [5639, 0]
click at [123, 51] on button "Video" at bounding box center [116, 49] width 15 height 12
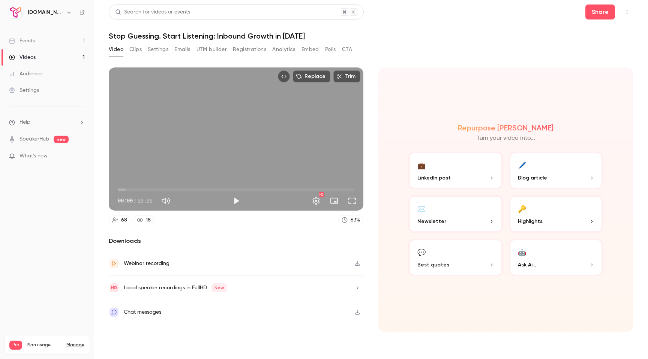
click at [135, 48] on button "Clips" at bounding box center [135, 49] width 12 height 12
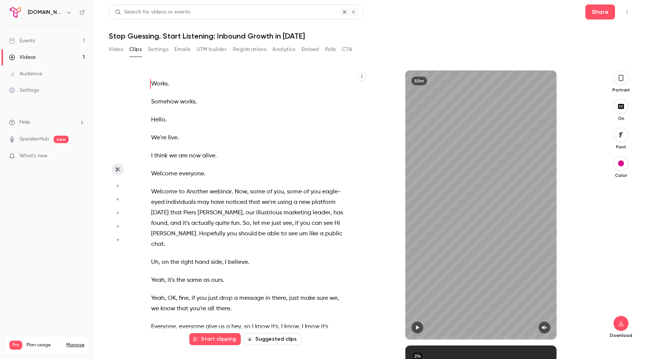
click at [363, 74] on button "button" at bounding box center [361, 76] width 9 height 9
click at [388, 57] on div at bounding box center [324, 179] width 648 height 359
click at [118, 53] on button "Video" at bounding box center [116, 49] width 15 height 12
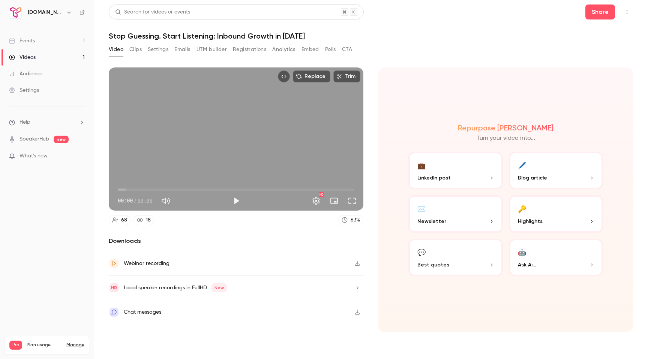
click at [286, 77] on icon "Embed video" at bounding box center [283, 76] width 5 height 5
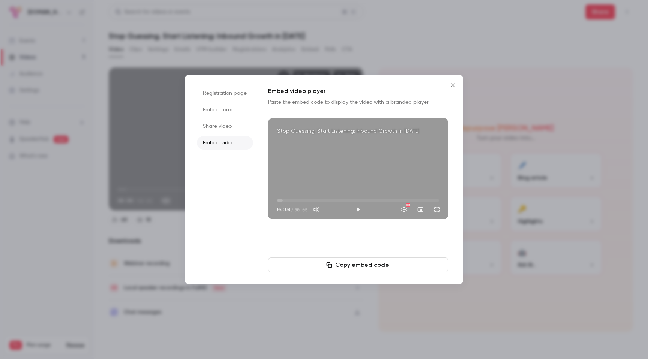
click at [452, 85] on icon "Close" at bounding box center [452, 84] width 3 height 3
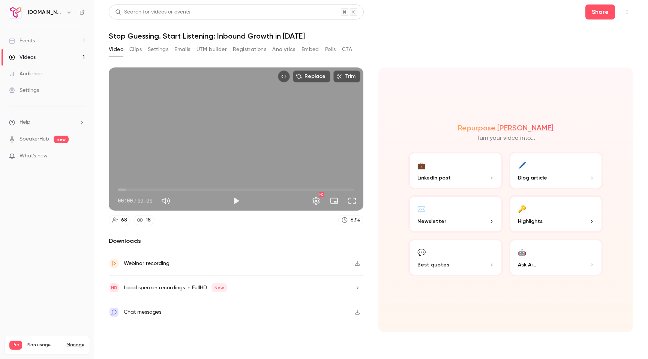
click at [243, 50] on button "Registrations" at bounding box center [249, 49] width 33 height 12
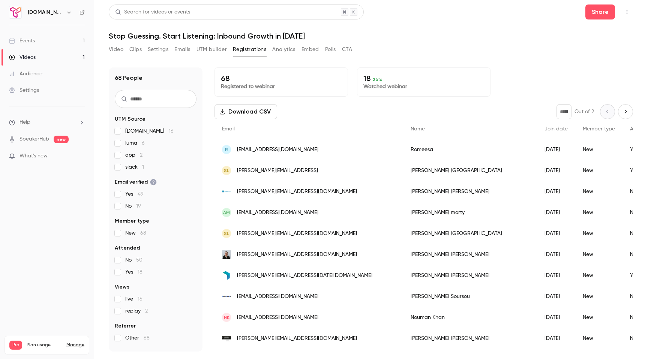
click at [283, 50] on button "Analytics" at bounding box center [283, 49] width 23 height 12
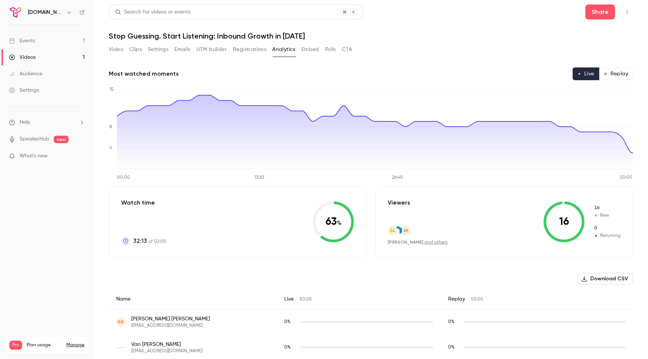
click at [617, 71] on button "Replay" at bounding box center [616, 73] width 34 height 13
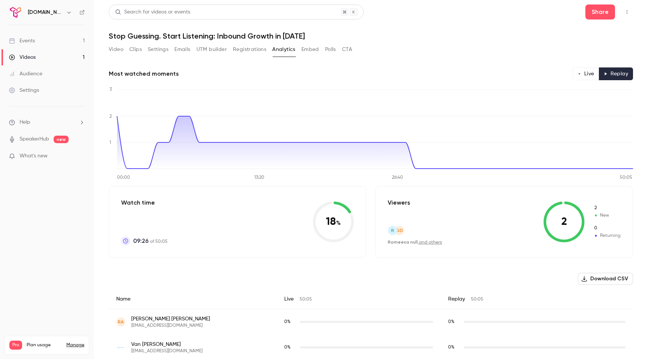
click at [579, 74] on icon "button" at bounding box center [579, 74] width 4 height 4
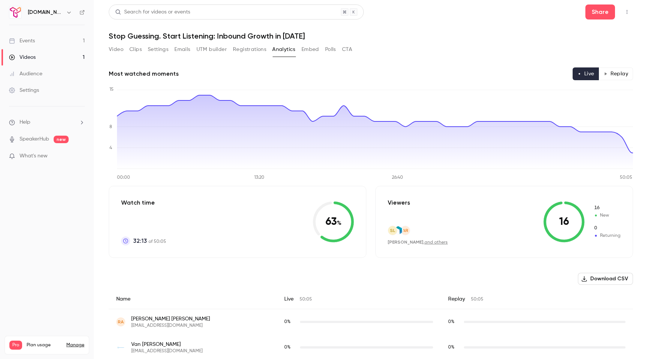
click at [31, 37] on div "Events" at bounding box center [22, 40] width 26 height 7
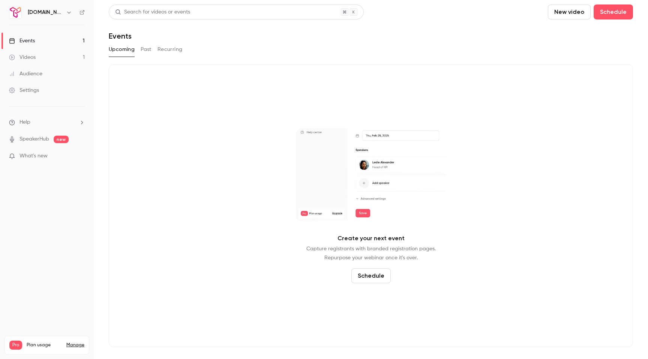
click at [32, 58] on div "Videos" at bounding box center [22, 57] width 27 height 7
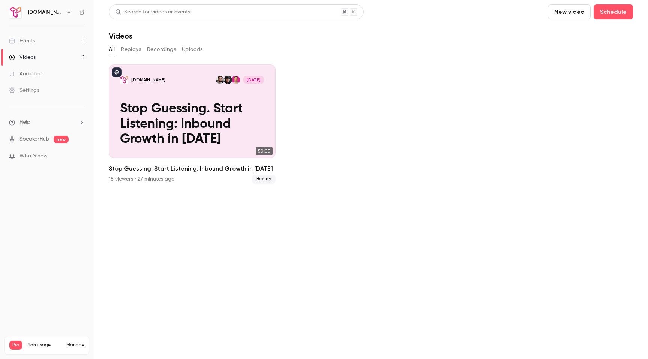
click at [34, 47] on link "Events 1" at bounding box center [47, 41] width 94 height 16
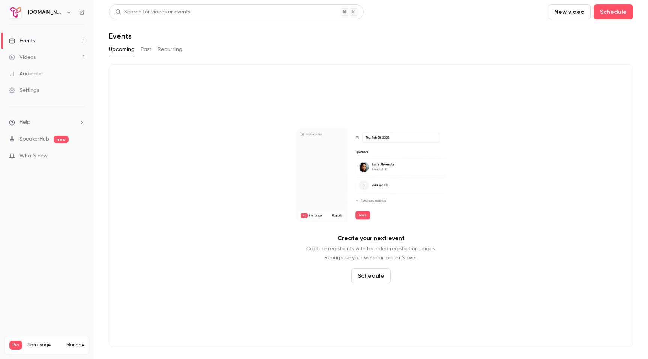
click at [26, 58] on div "Videos" at bounding box center [22, 57] width 27 height 7
